Goal: Find specific page/section: Find specific page/section

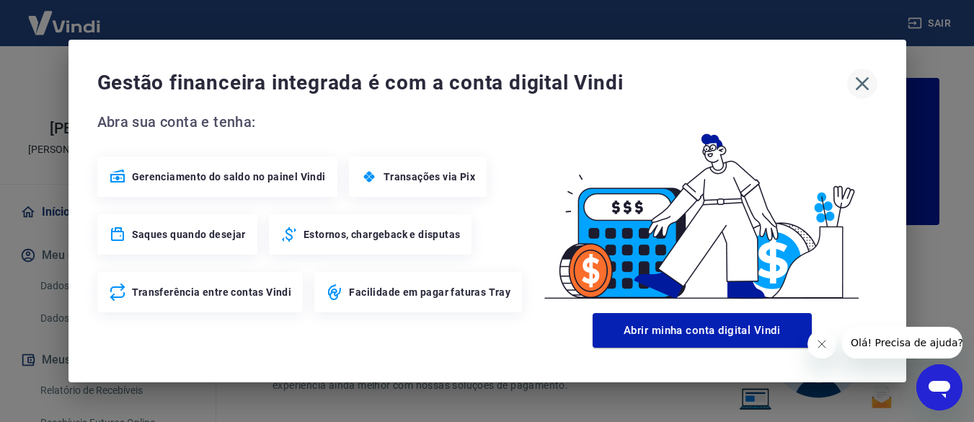
click at [861, 86] on icon "button" at bounding box center [862, 83] width 23 height 23
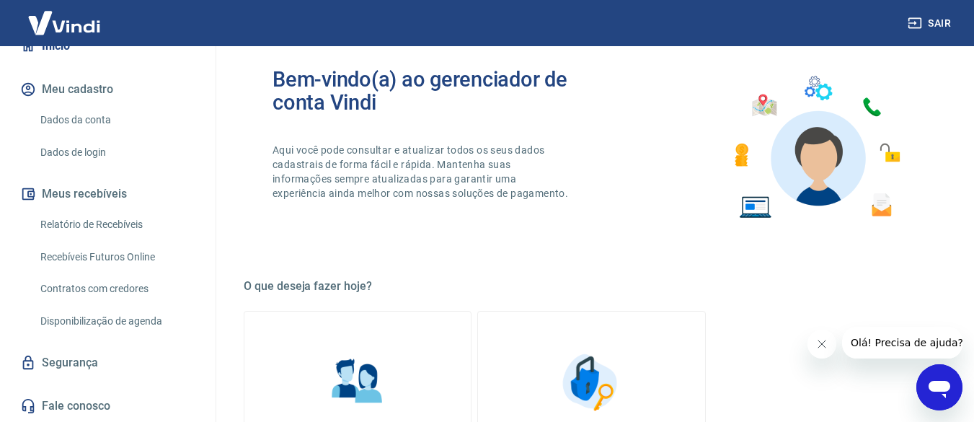
scroll to position [190, 0]
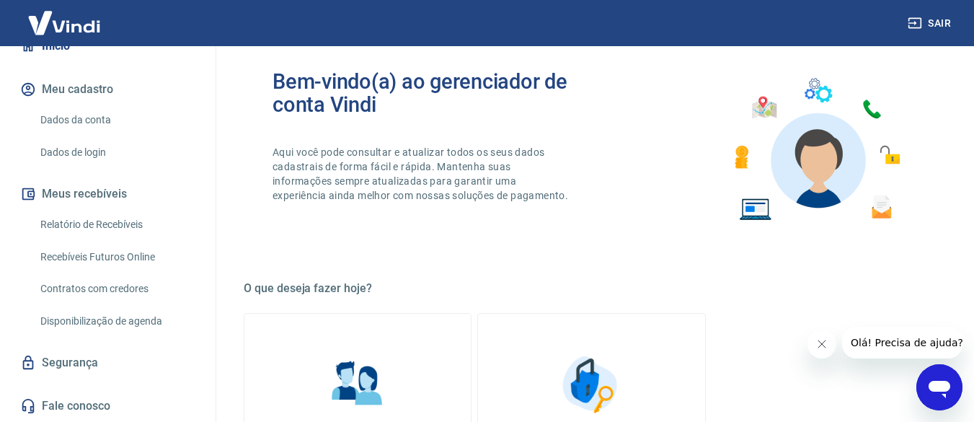
click at [107, 255] on link "Recebíveis Futuros Online" at bounding box center [117, 257] width 164 height 30
